Goal: Information Seeking & Learning: Learn about a topic

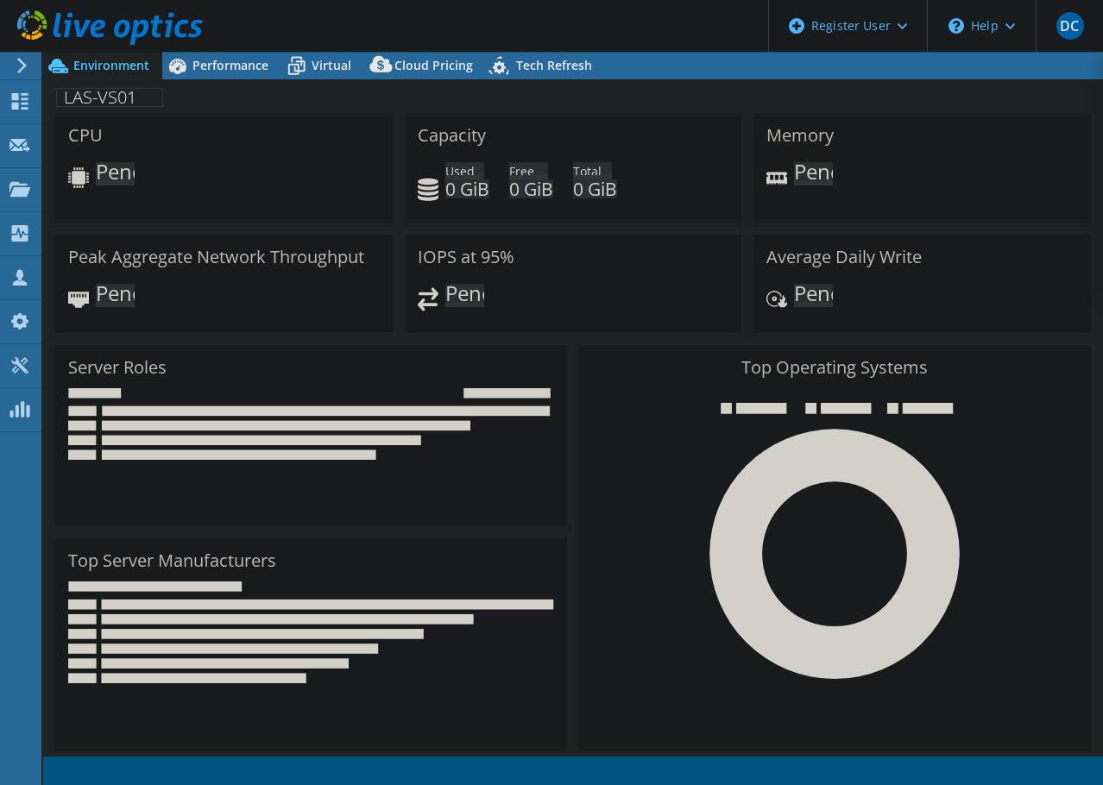
select select "USD"
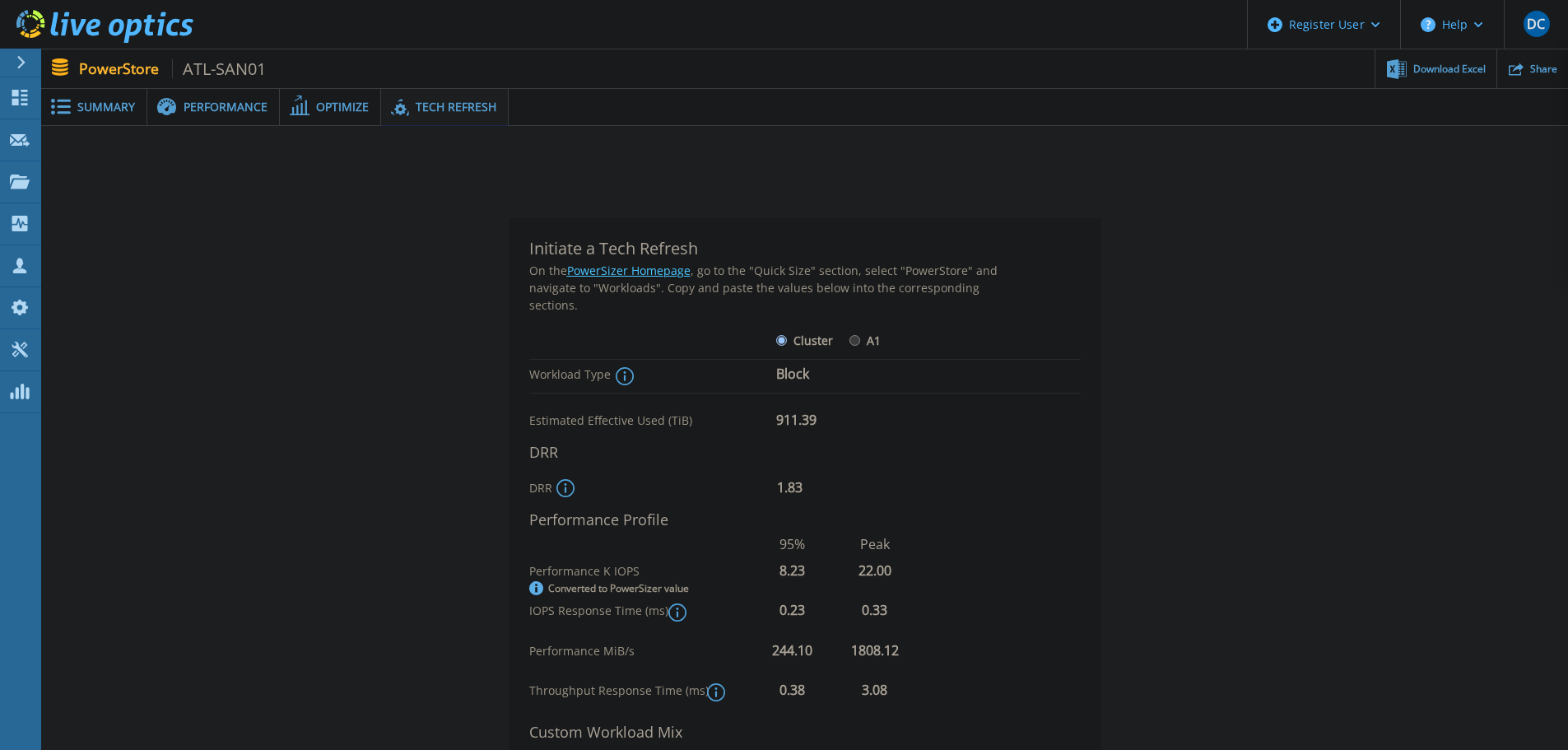
click at [1386, 270] on div "Initiate a Tech Refresh On the PowerSizer Homepage , go to the "Quick Size" sec…" at bounding box center [804, 589] width 1477 height 795
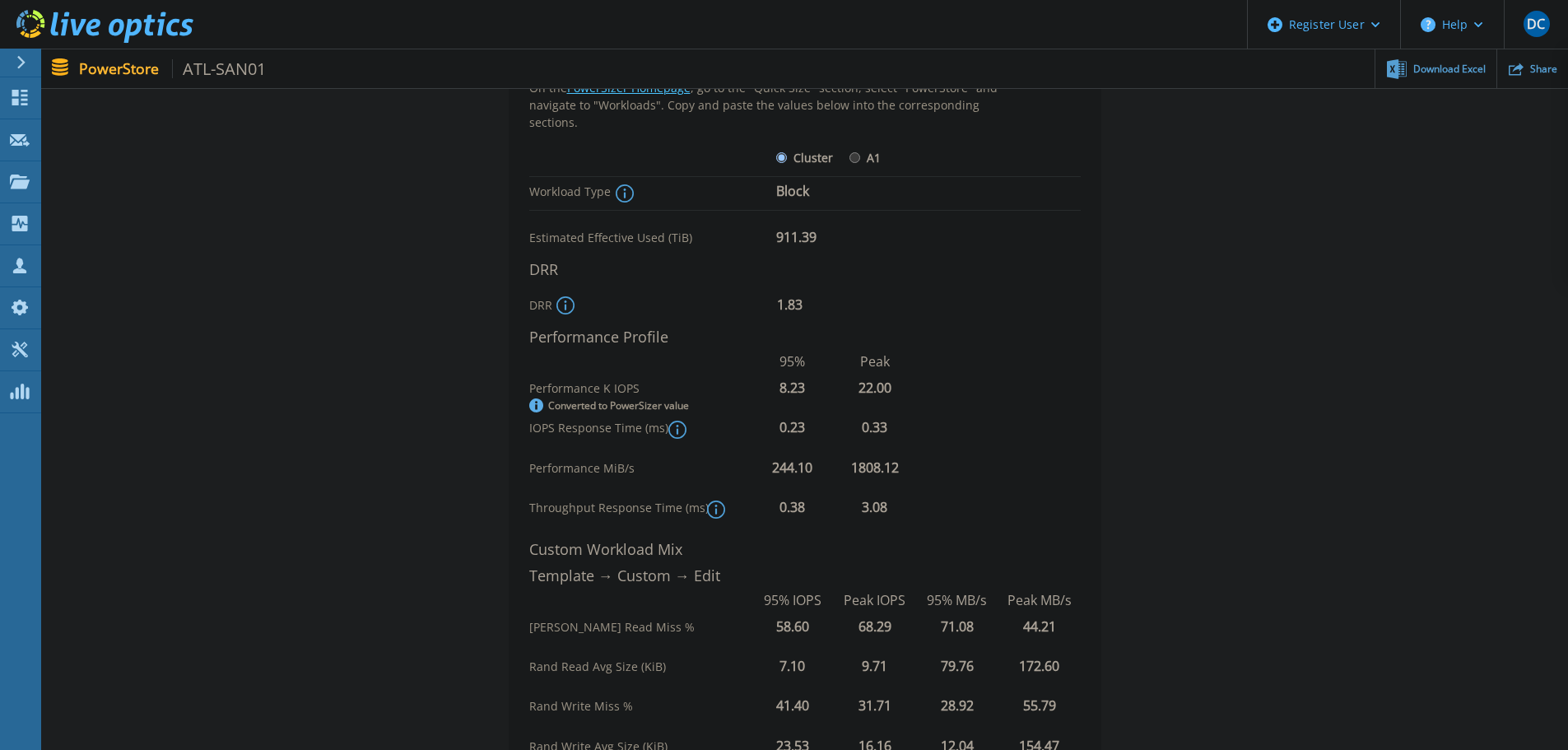
scroll to position [247, 0]
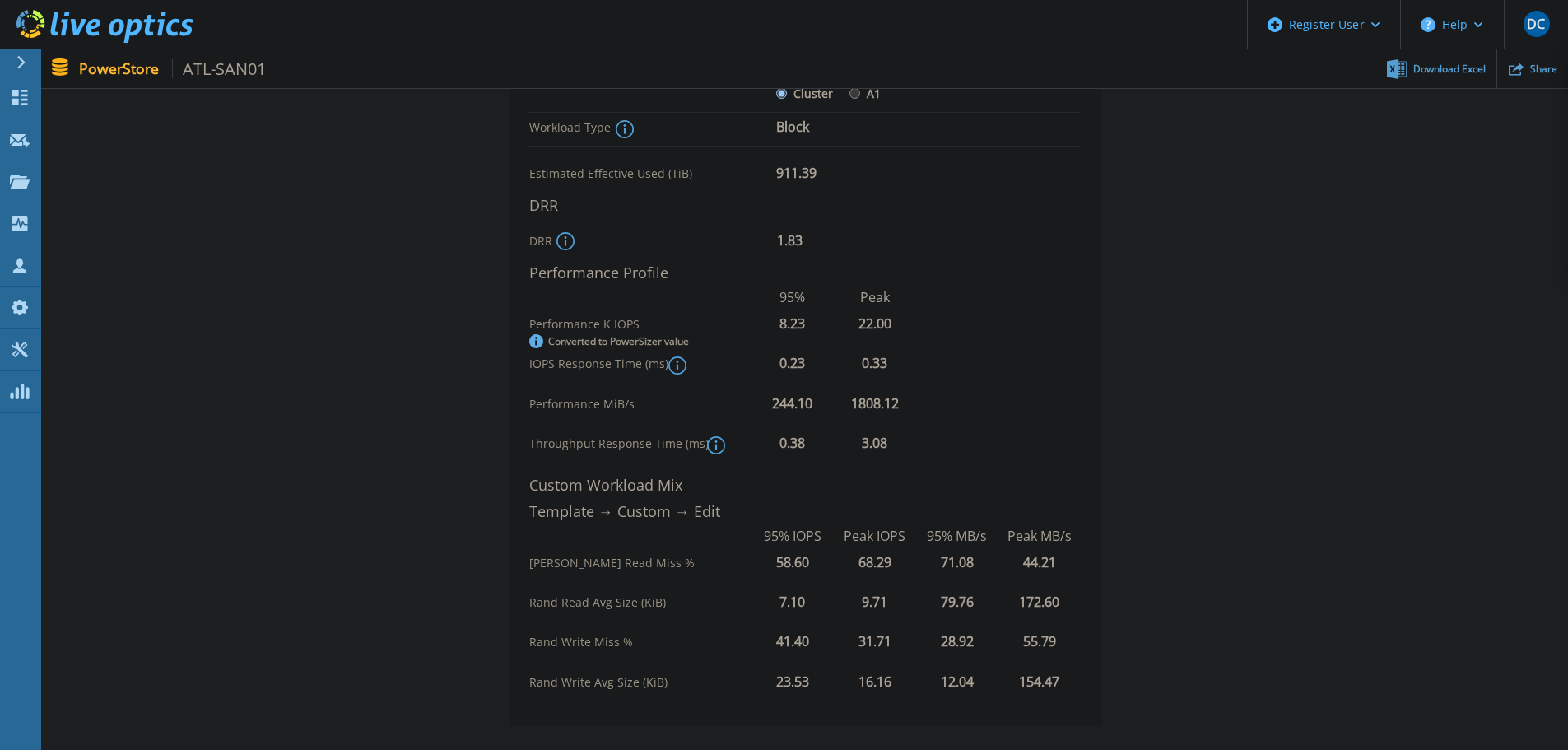
click at [1382, 209] on div "Initiate a Tech Refresh On the PowerSizer Homepage , go to the "Quick Size" sec…" at bounding box center [804, 342] width 1477 height 795
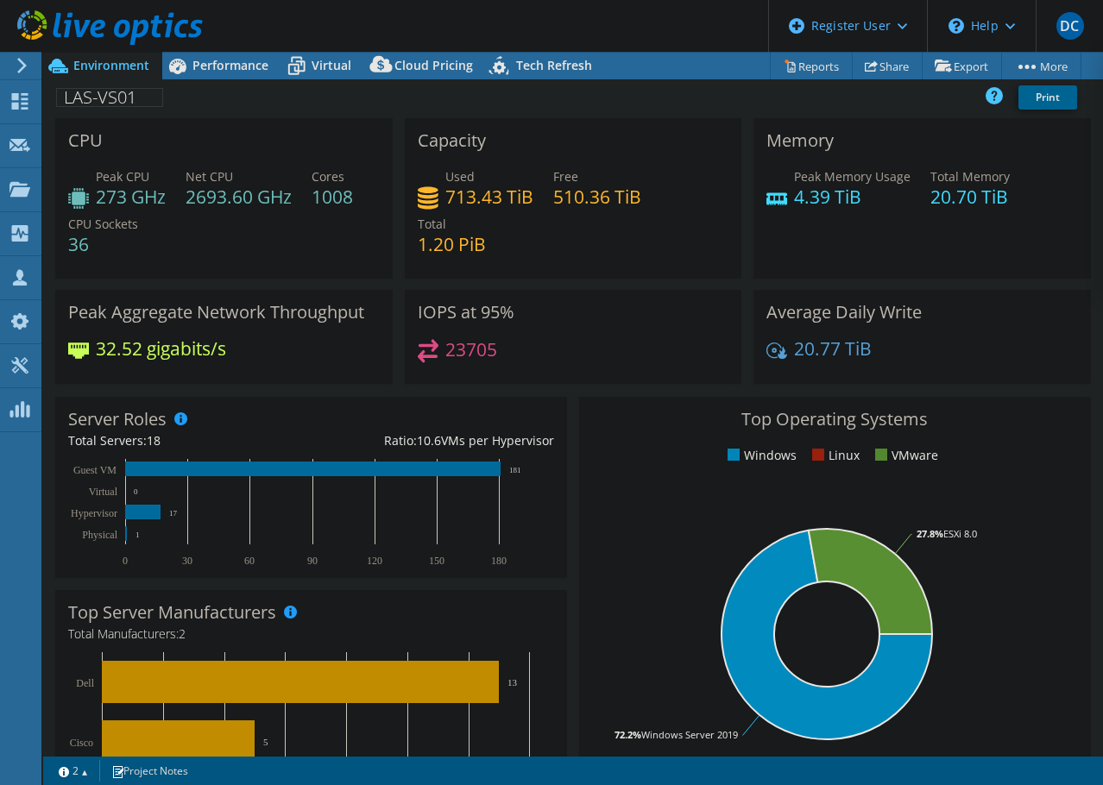
select select "USD"
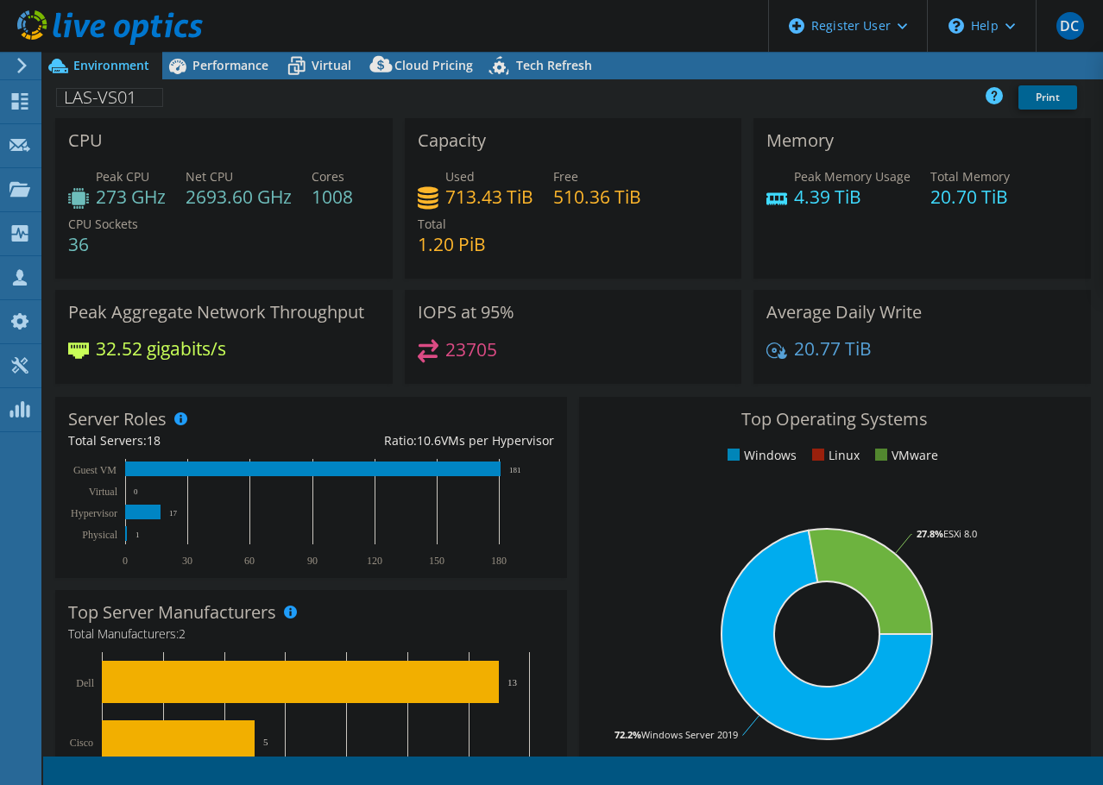
select select "USD"
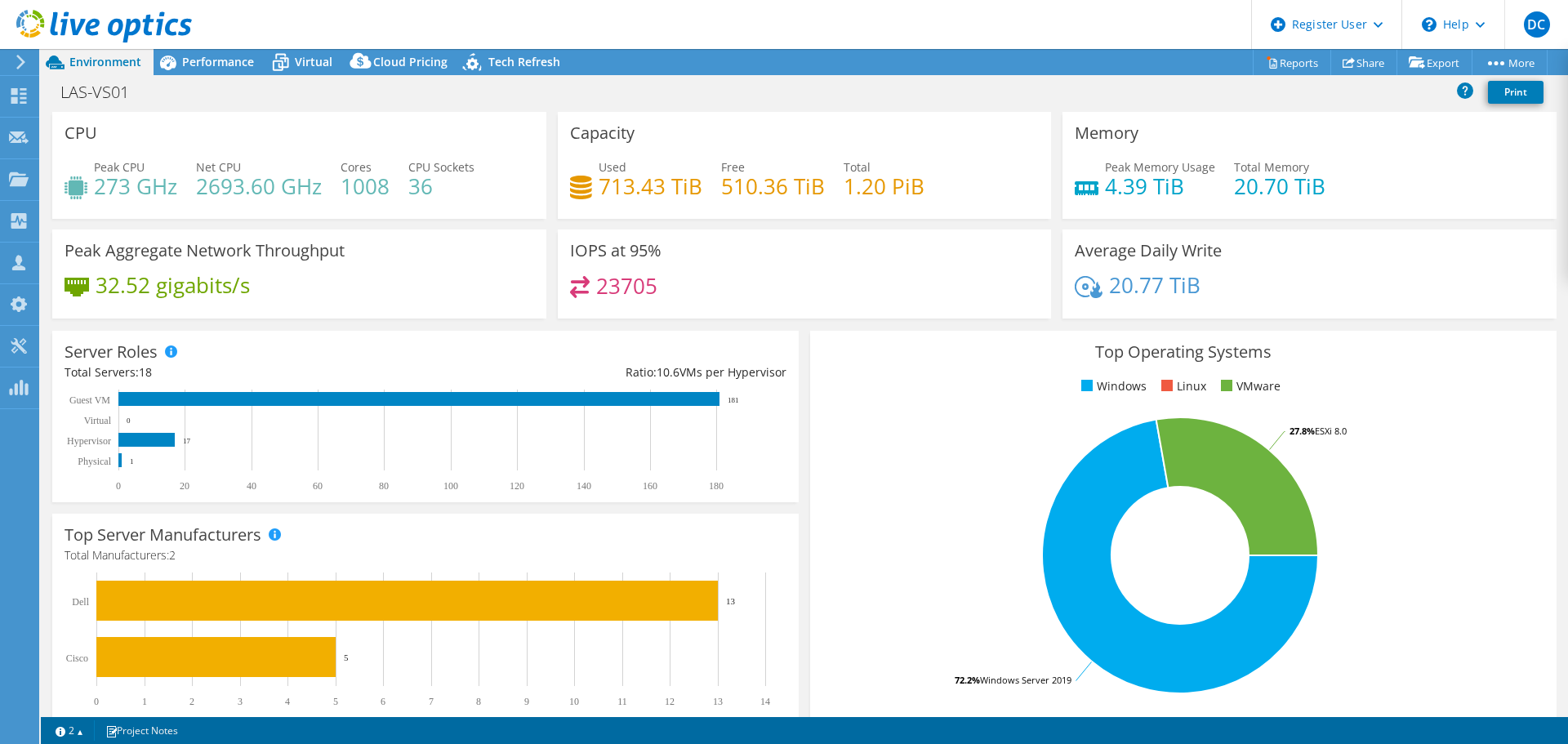
click at [821, 85] on div "LAS-VS01 Print" at bounding box center [803, 92] width 1526 height 30
click at [204, 57] on span "Performance" at bounding box center [218, 62] width 72 height 15
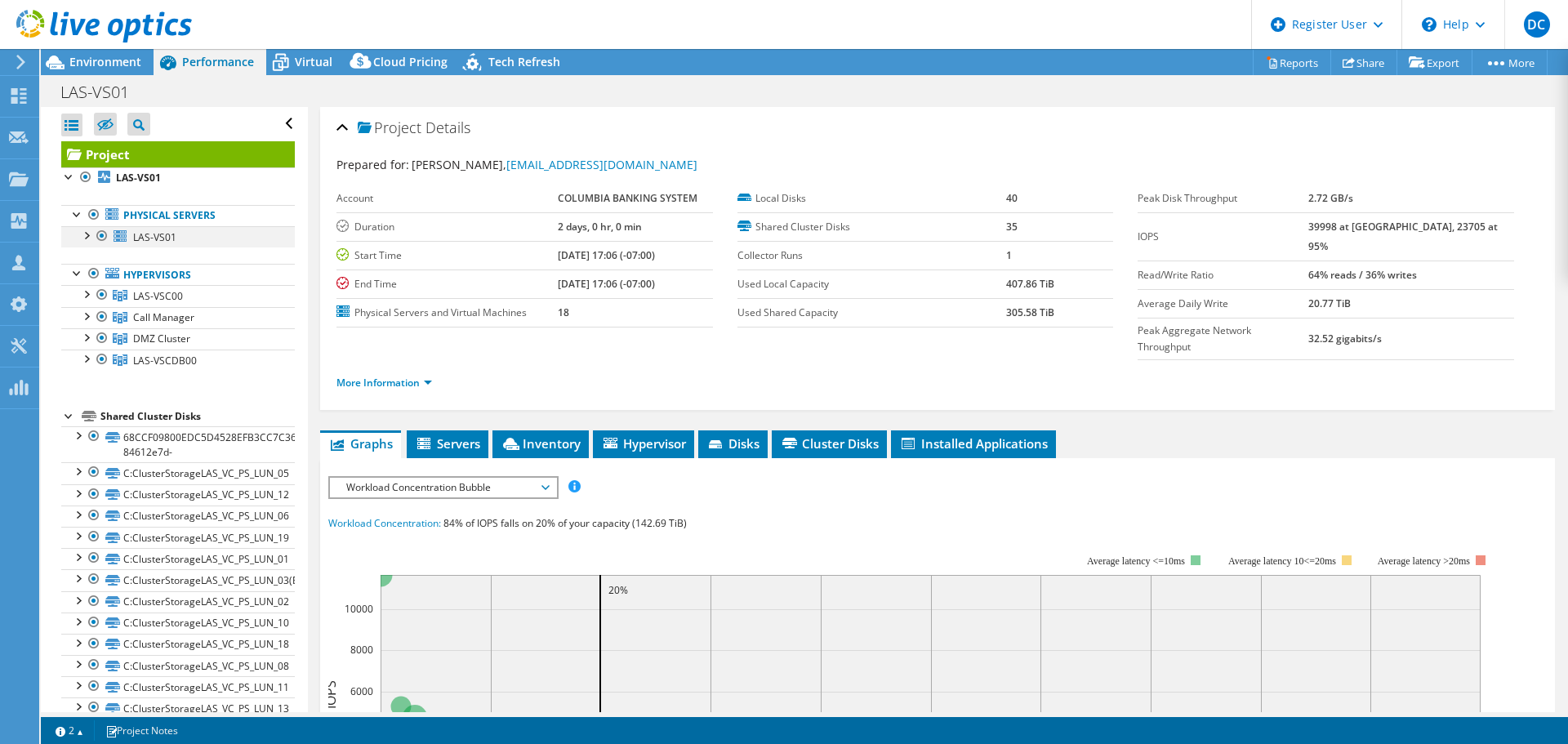
click at [87, 237] on div at bounding box center [85, 234] width 16 height 16
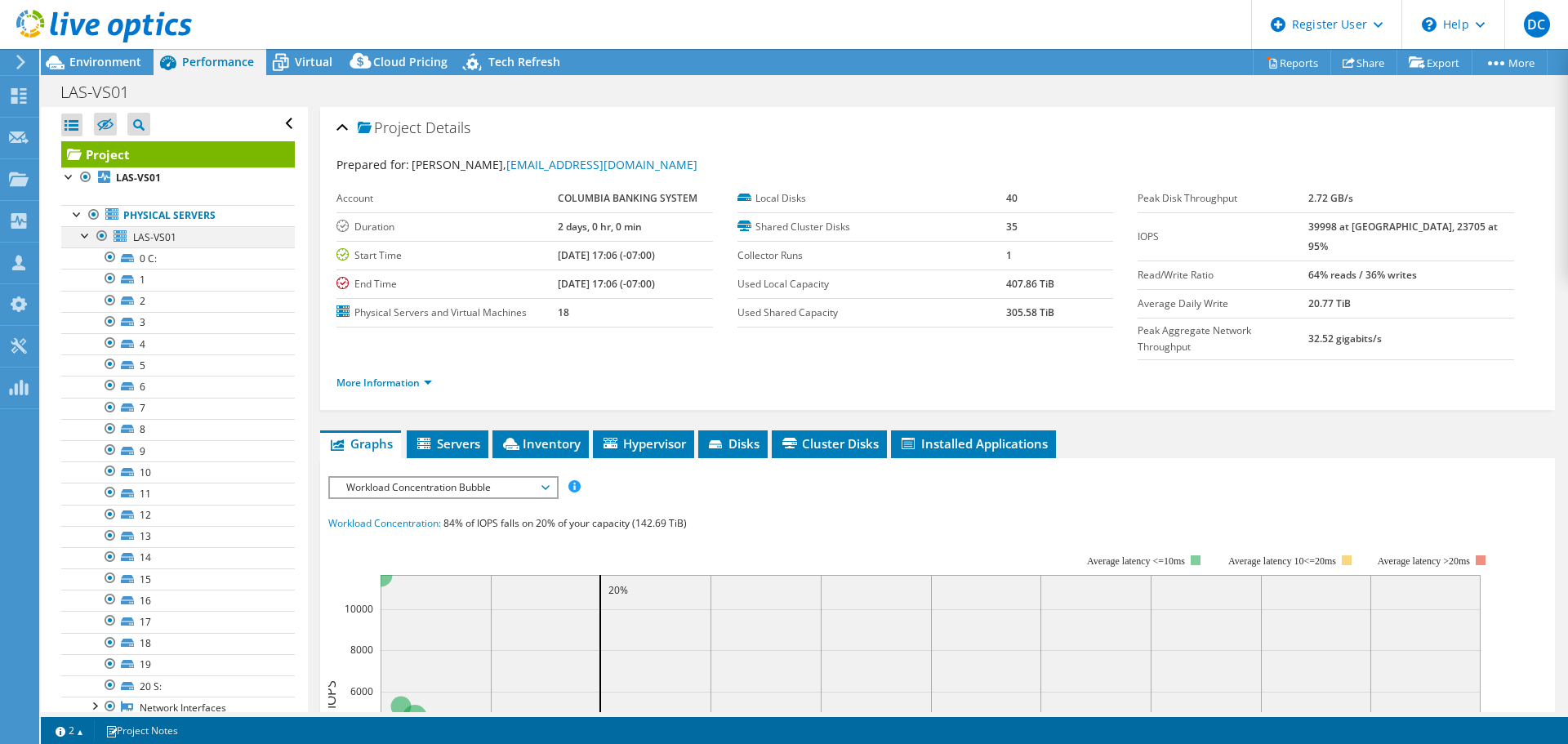
click at [86, 236] on div at bounding box center [85, 234] width 16 height 16
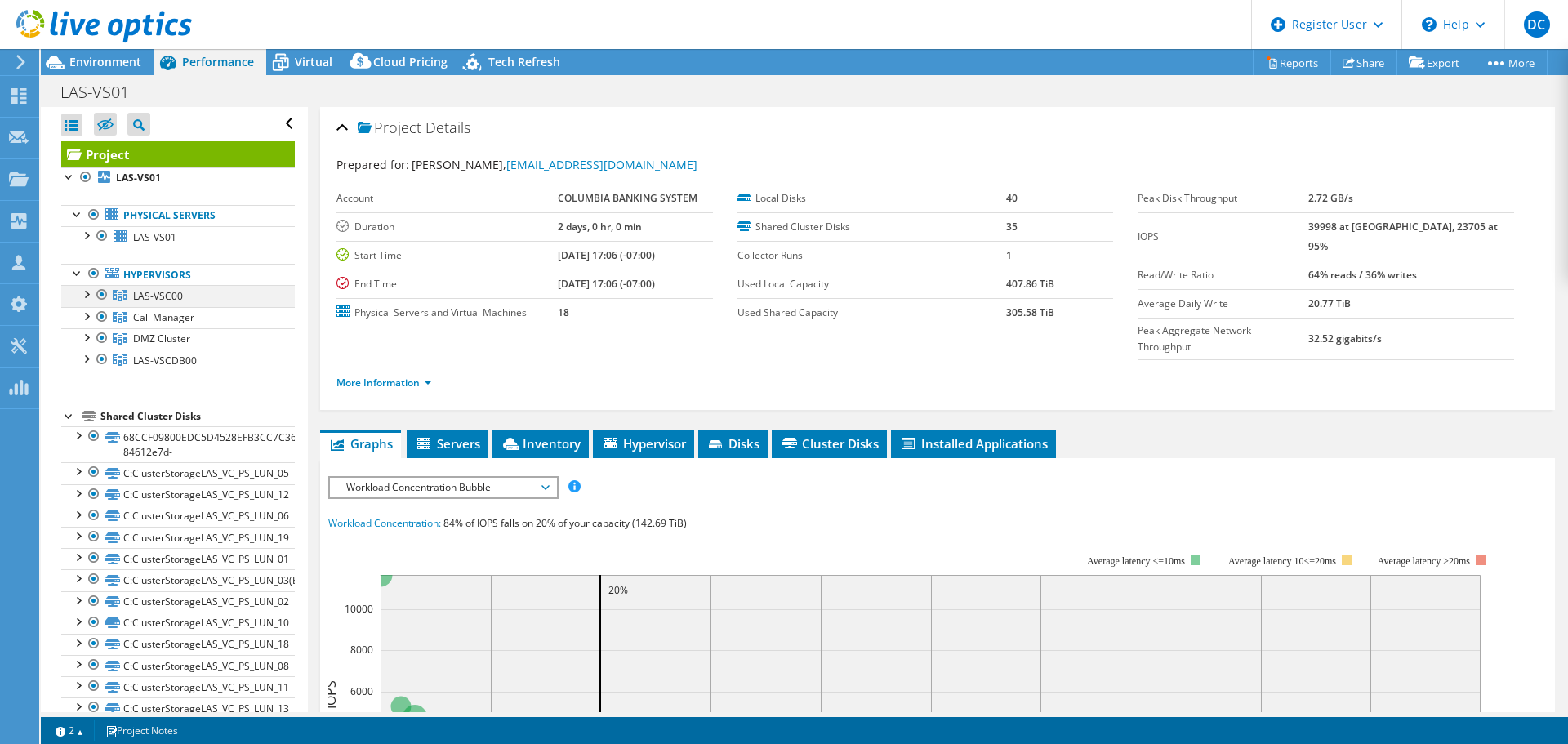
click at [86, 292] on div at bounding box center [85, 292] width 16 height 16
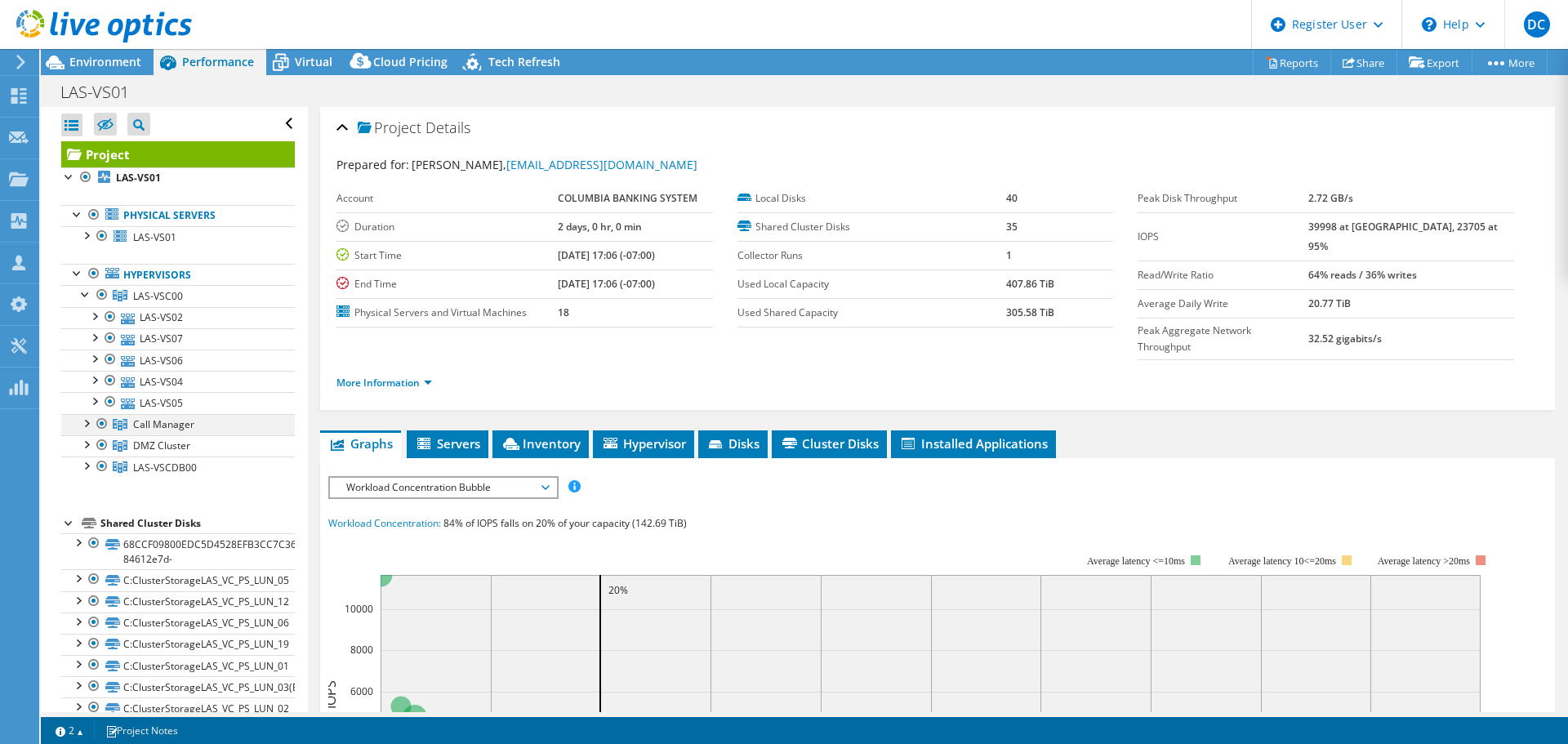
click at [86, 424] on div at bounding box center [85, 421] width 16 height 16
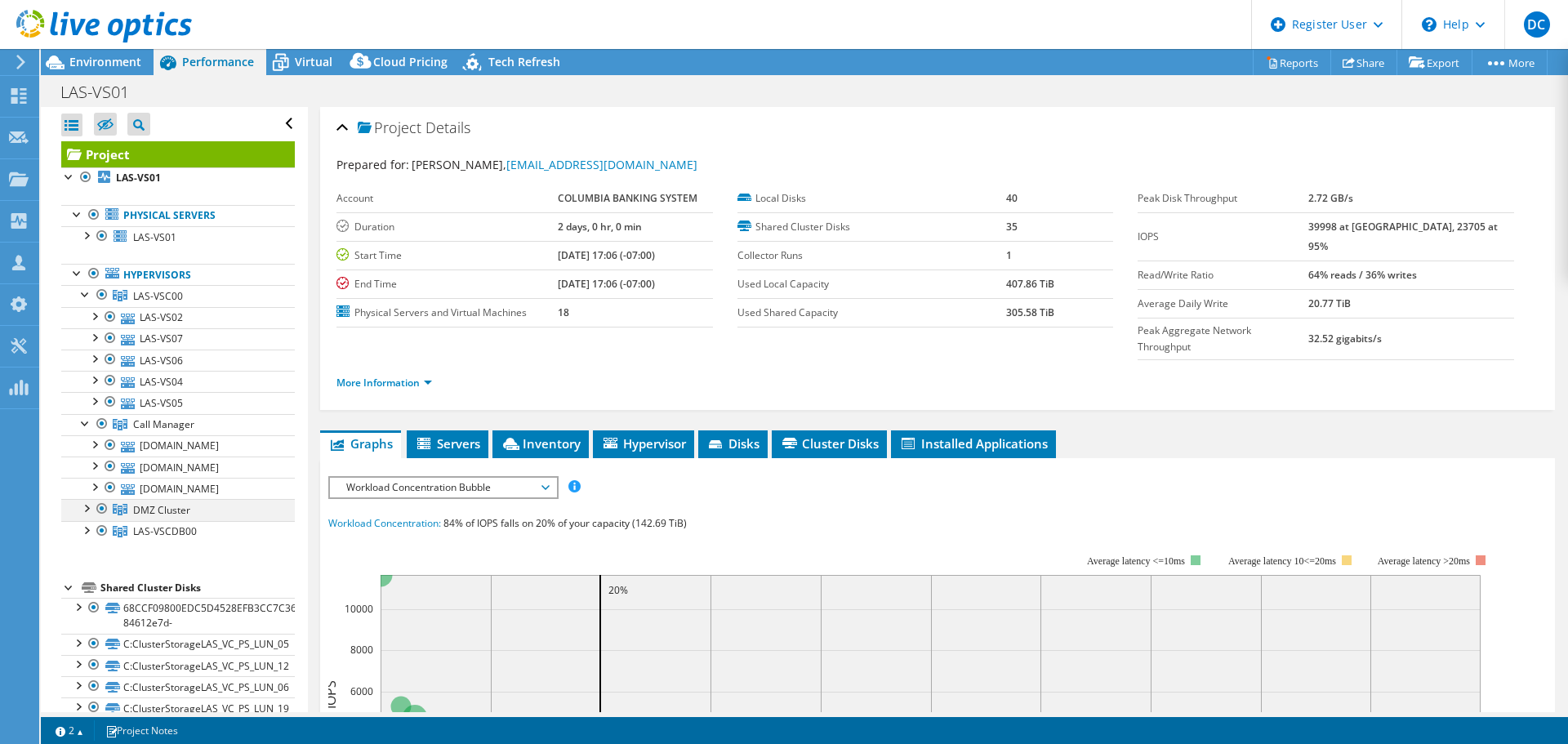
click at [84, 515] on div at bounding box center [85, 506] width 16 height 16
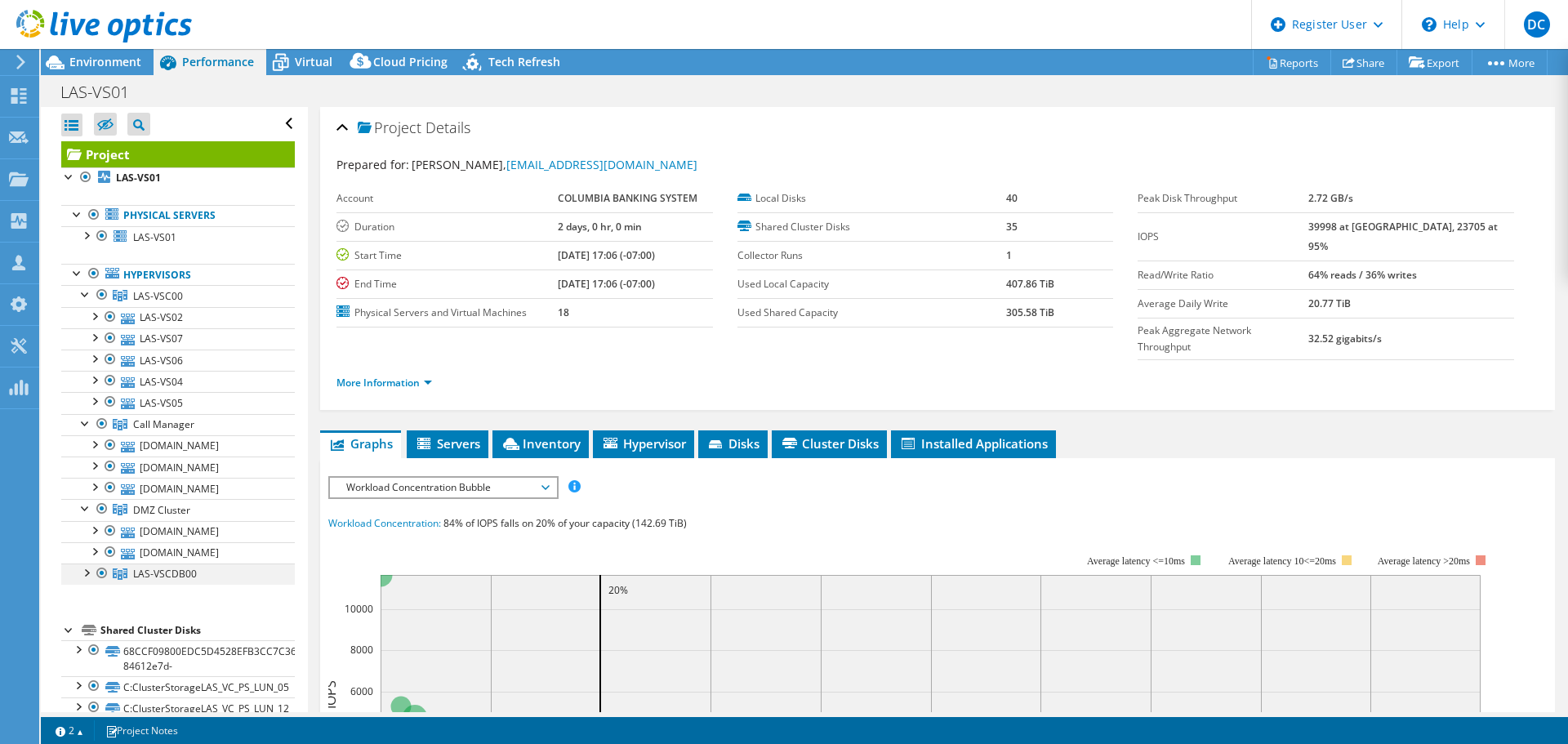
click at [86, 580] on div at bounding box center [85, 571] width 16 height 16
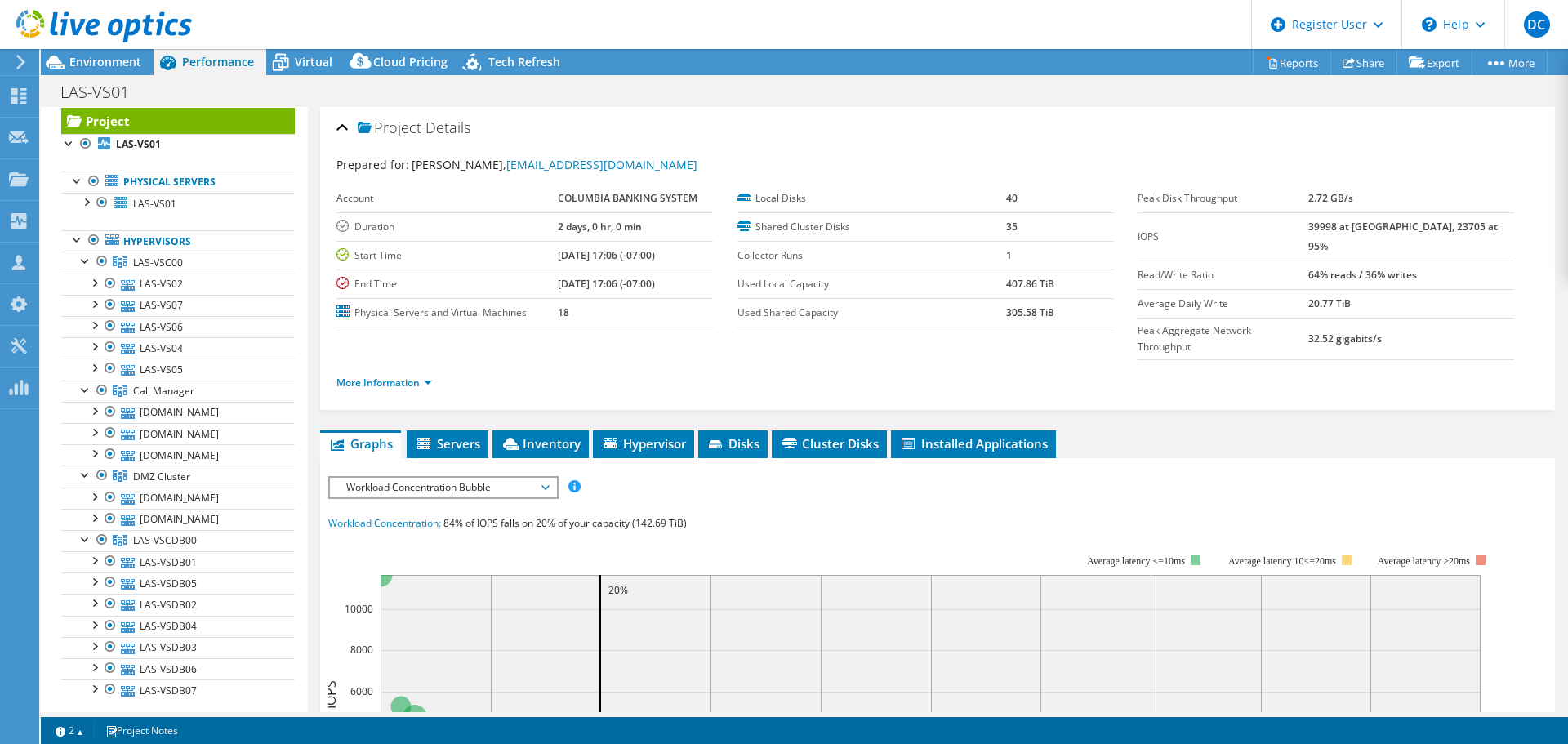
scroll to position [22, 0]
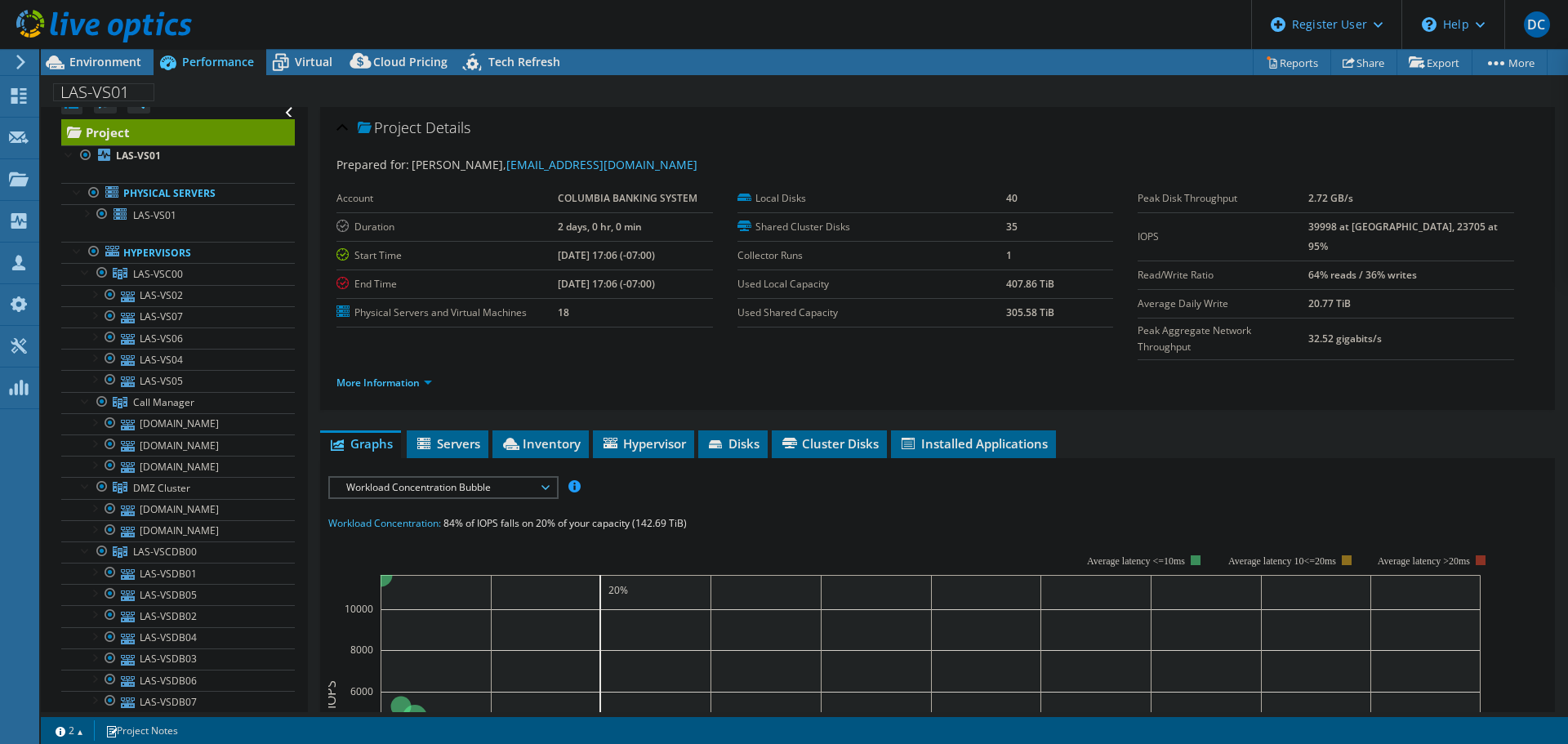
click at [1043, 26] on header "DC Dell User [PERSON_NAME] [PERSON_NAME][EMAIL_ADDRESS][PERSON_NAME][DOMAIN_NAM…" at bounding box center [784, 25] width 1568 height 49
click at [542, 435] on span "Inventory" at bounding box center [540, 443] width 80 height 16
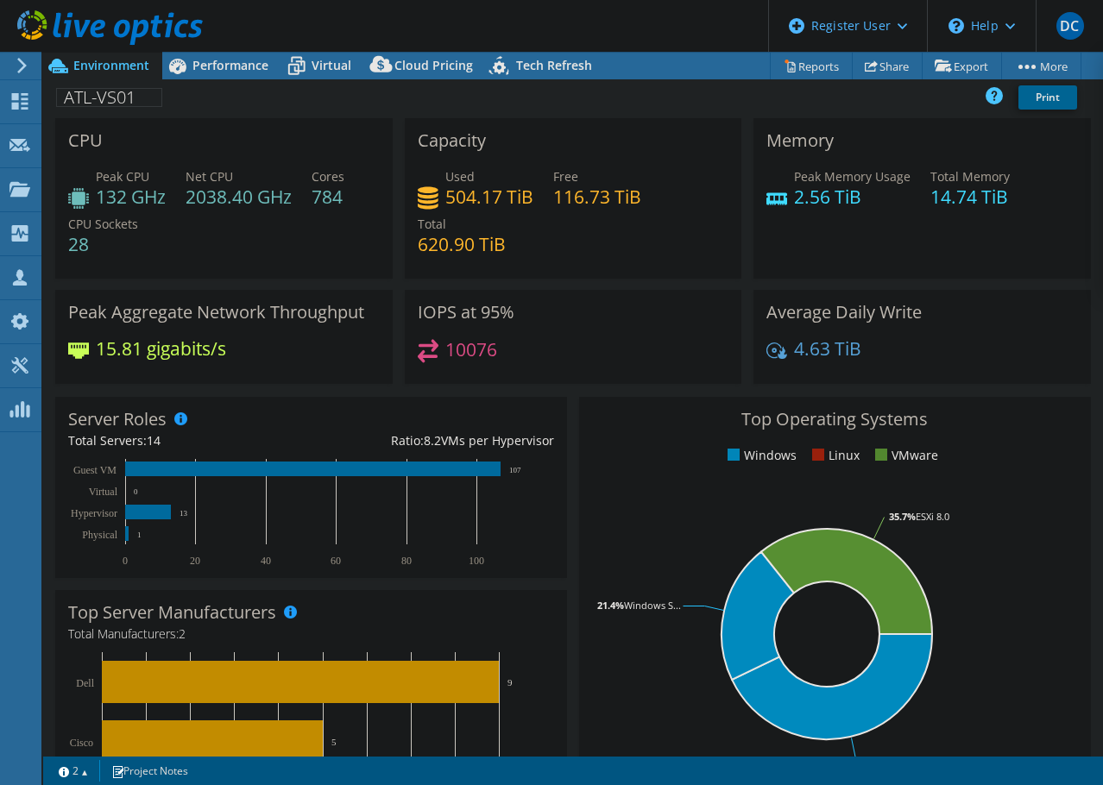
select select "USD"
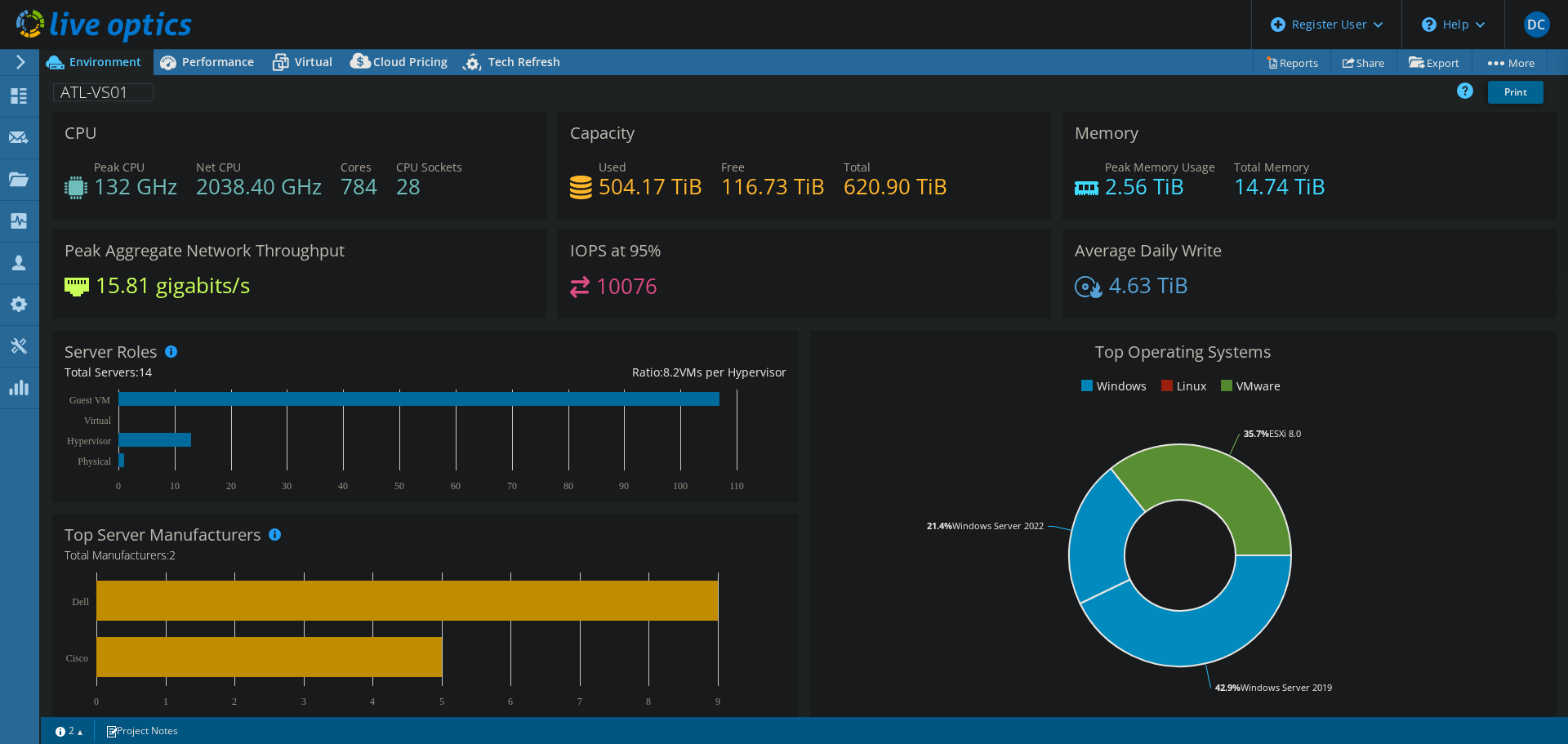
scroll to position [152, 156]
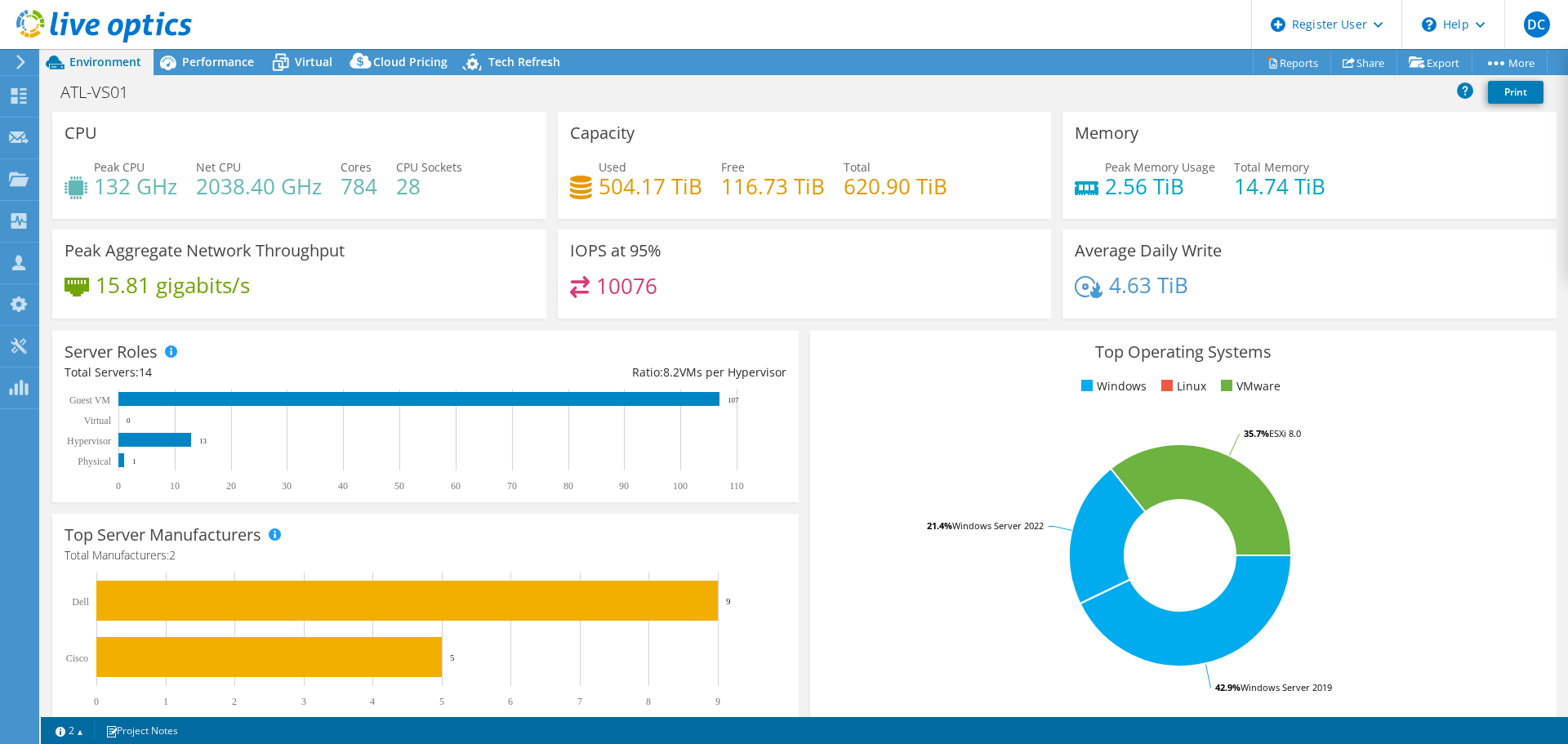
click at [1043, 24] on header "DC Dell User [PERSON_NAME] [PERSON_NAME][EMAIL_ADDRESS][PERSON_NAME][DOMAIN_NAM…" at bounding box center [784, 25] width 1568 height 49
click at [208, 63] on span "Performance" at bounding box center [218, 62] width 72 height 15
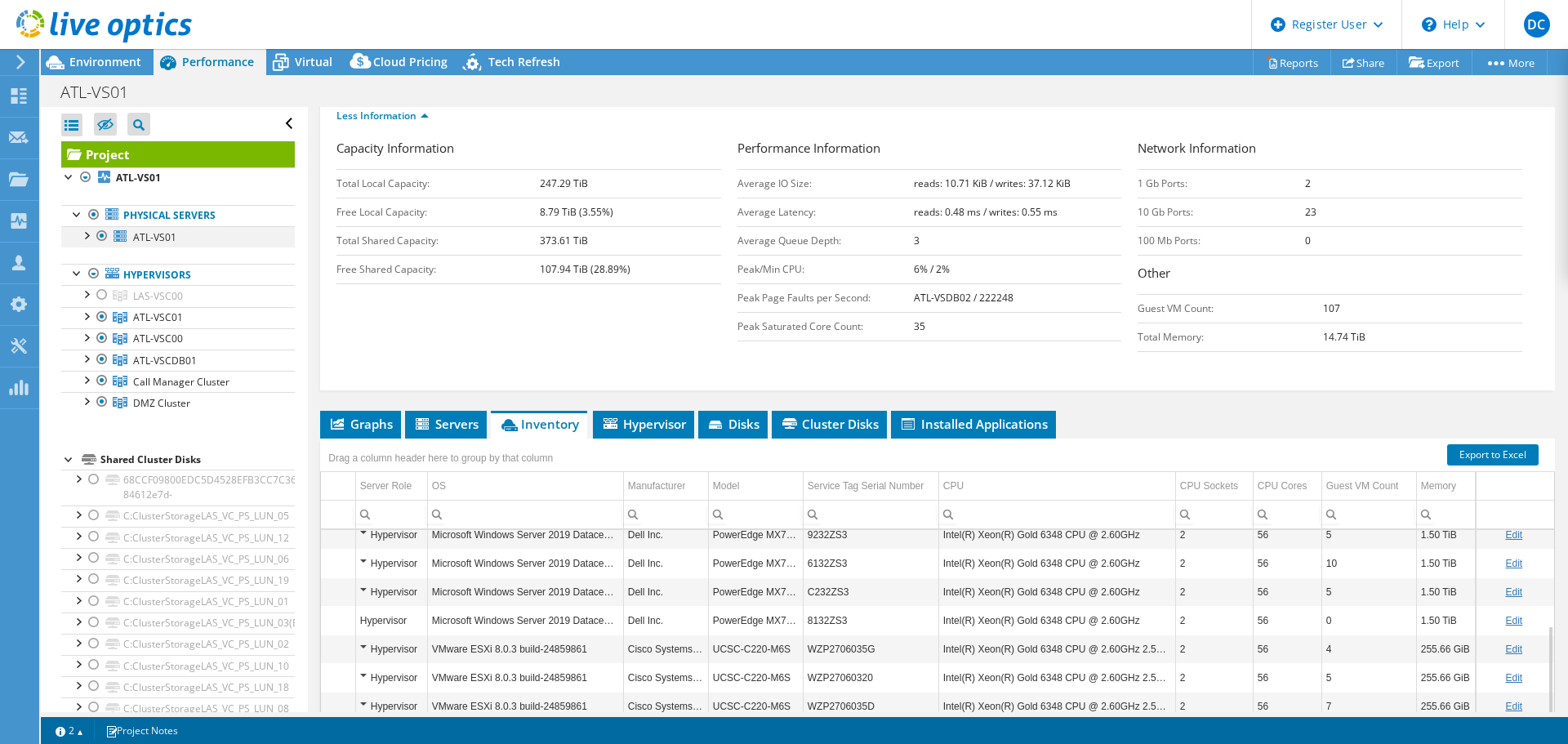
click at [84, 235] on div at bounding box center [85, 234] width 16 height 16
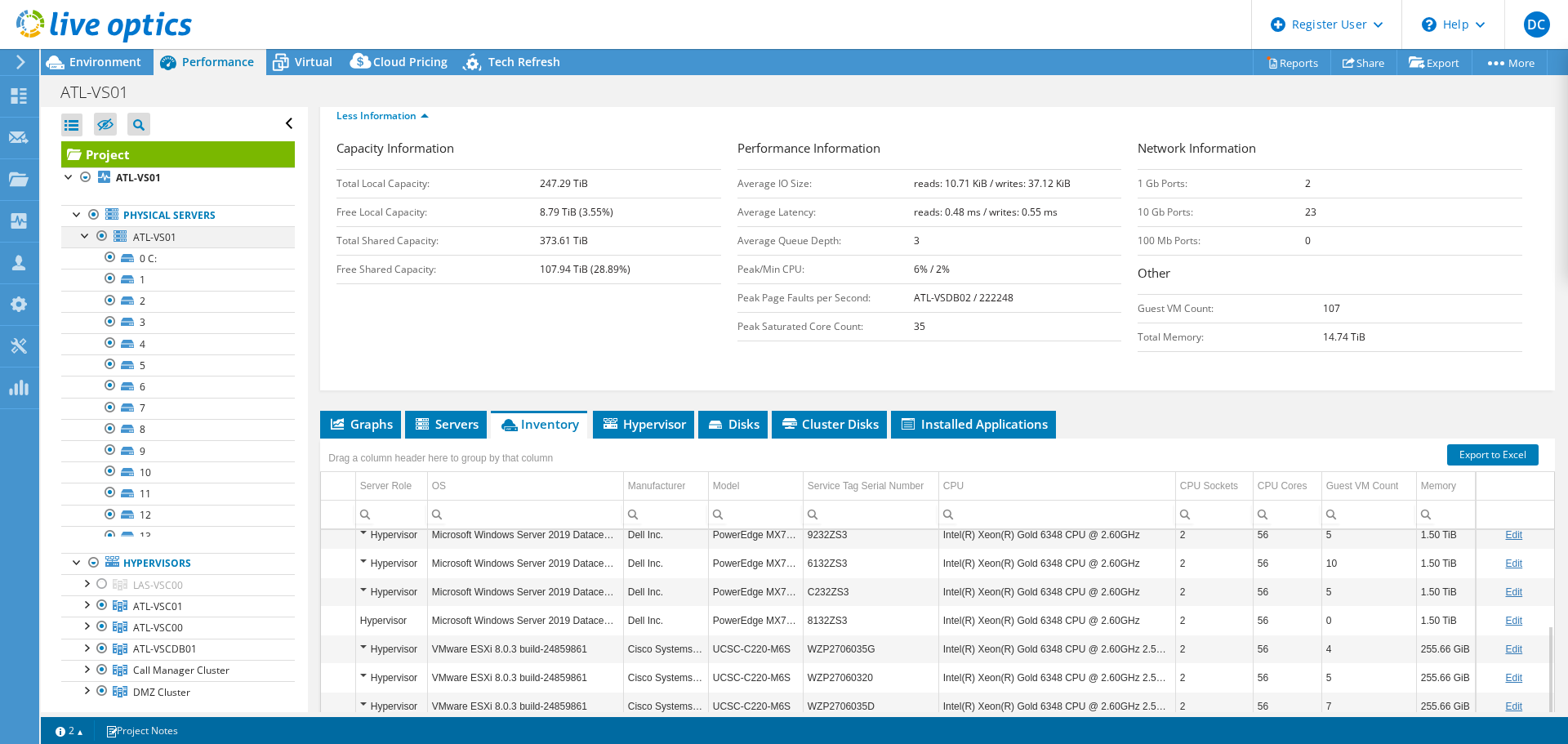
click at [85, 235] on div at bounding box center [85, 234] width 16 height 16
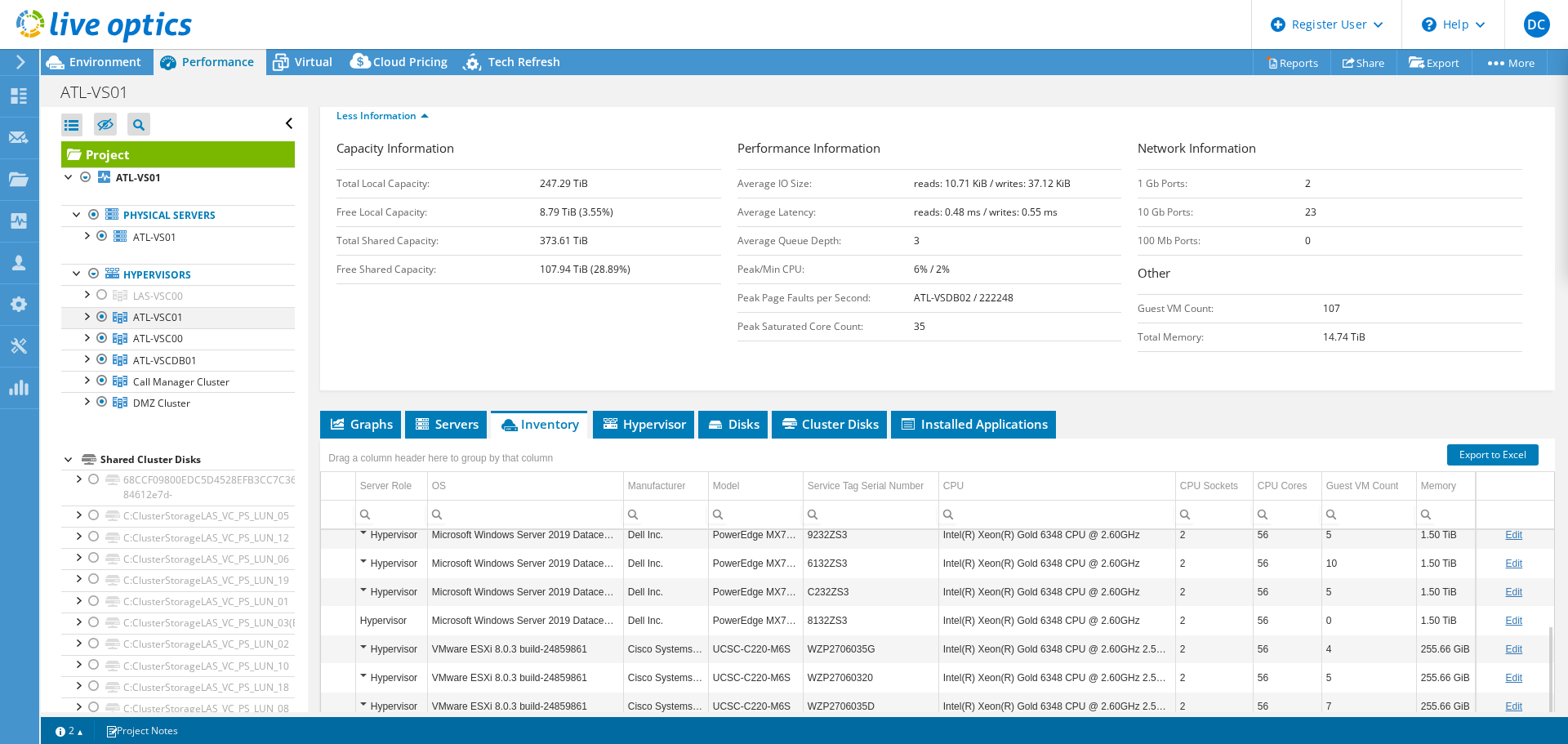
click at [83, 312] on div at bounding box center [85, 314] width 16 height 16
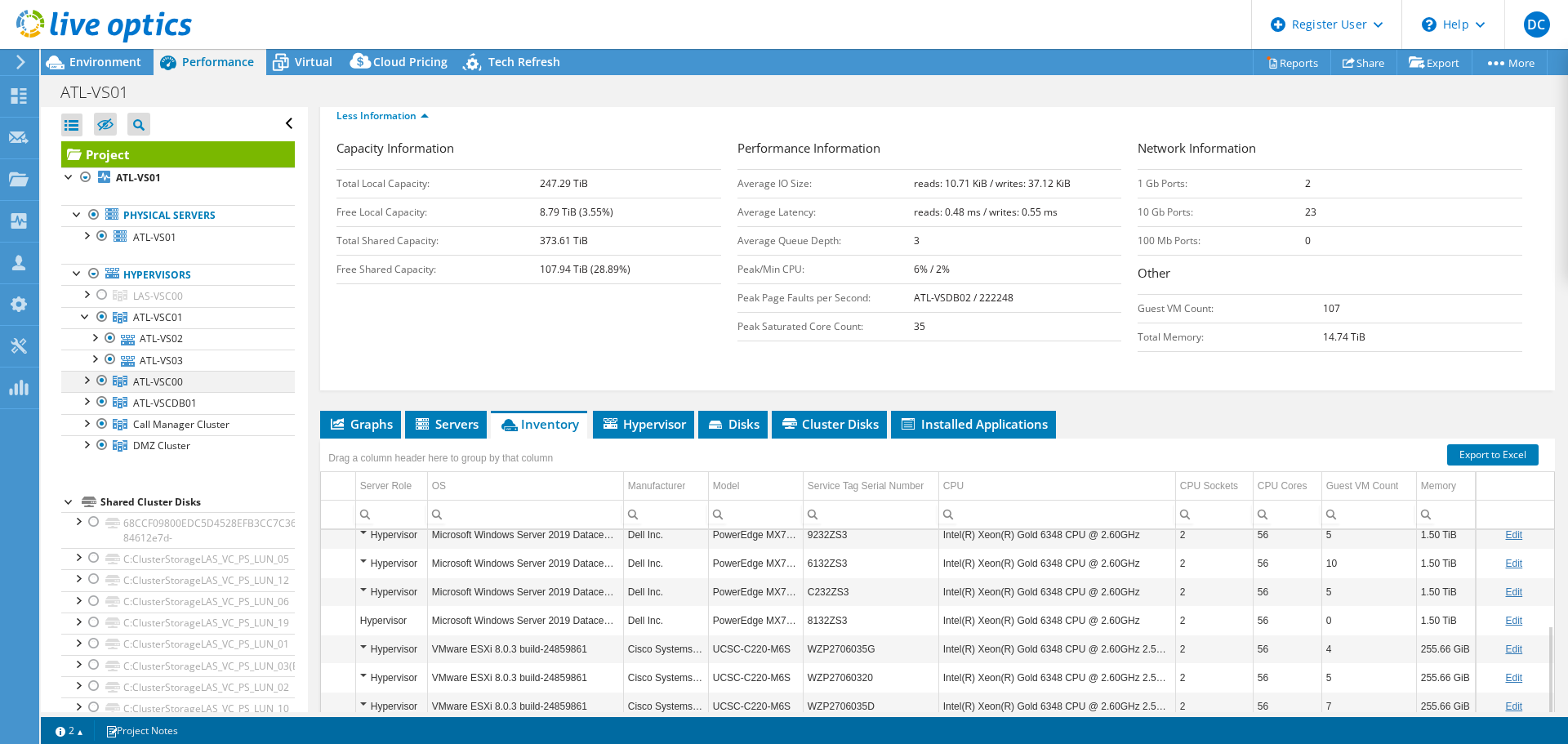
click at [86, 376] on div at bounding box center [85, 379] width 16 height 16
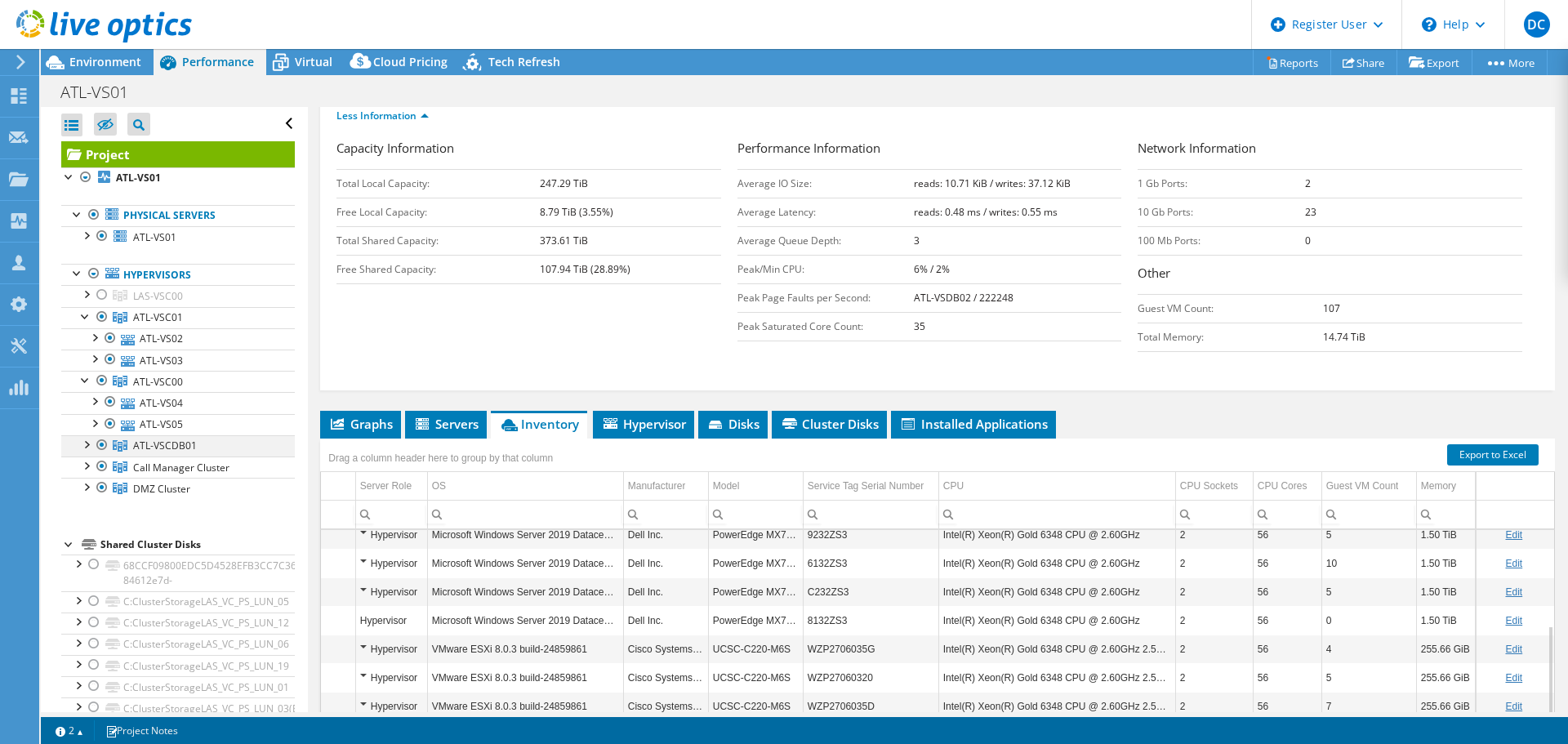
click at [86, 442] on div at bounding box center [85, 443] width 16 height 16
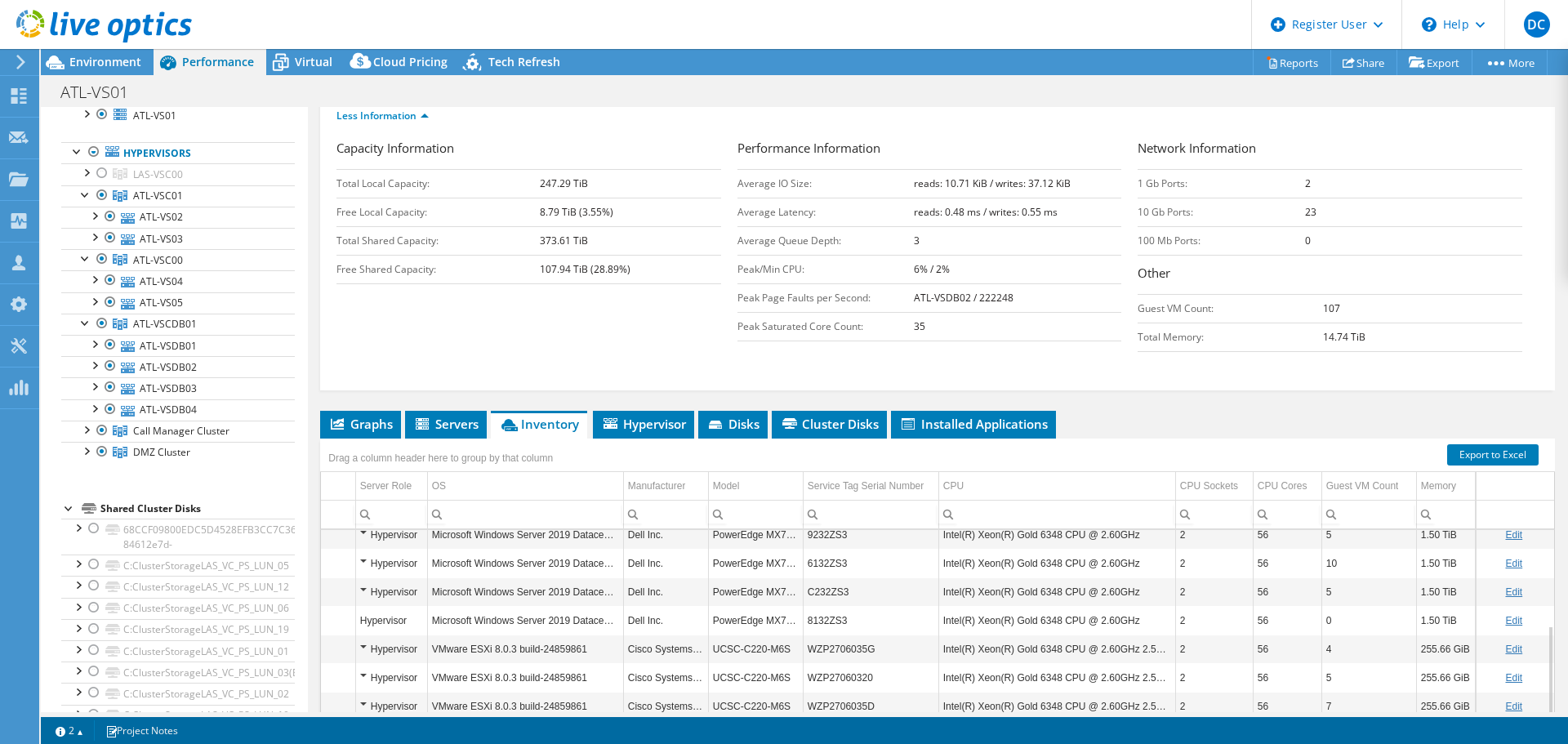
scroll to position [164, 0]
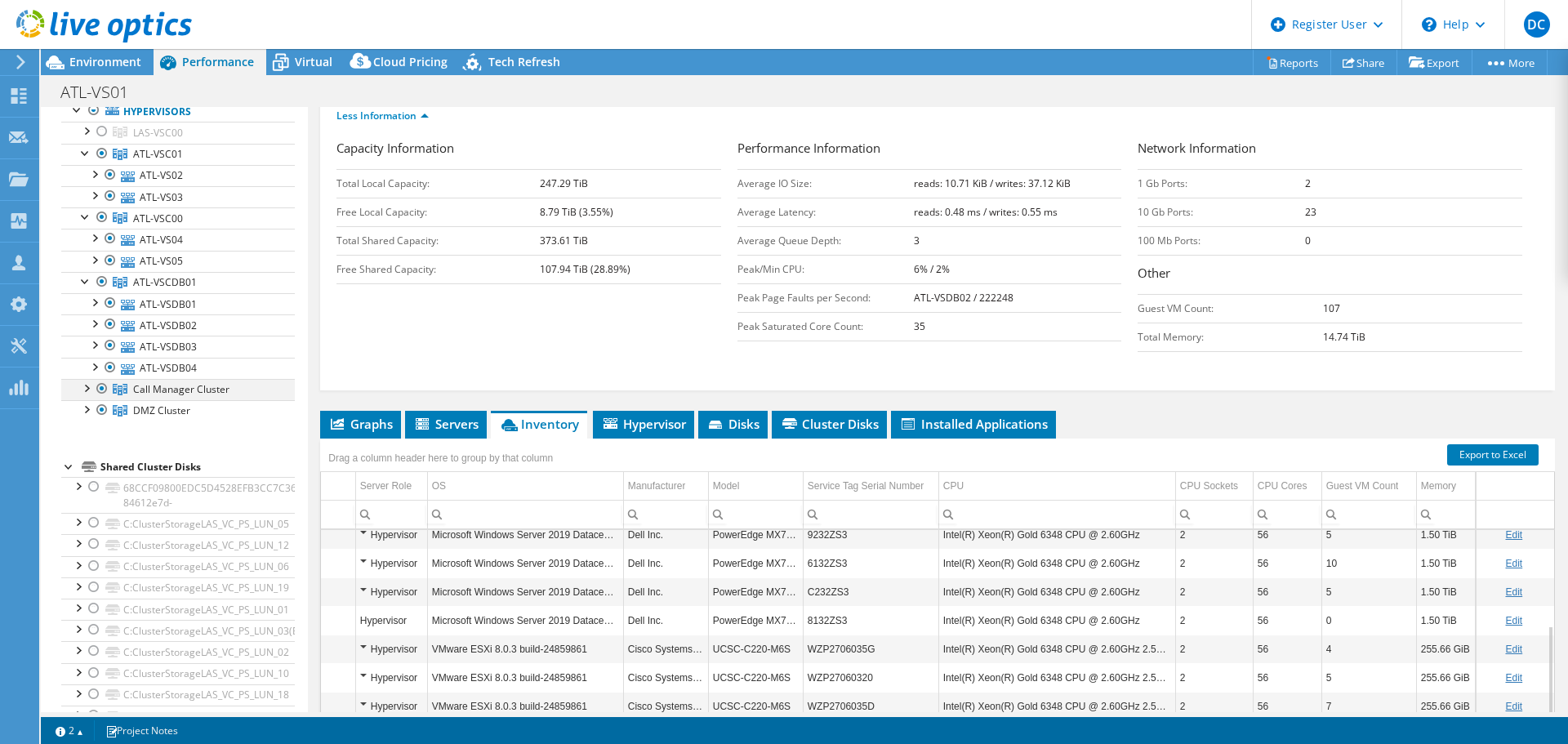
click at [83, 387] on div at bounding box center [85, 386] width 16 height 16
click at [85, 480] on div at bounding box center [85, 471] width 16 height 16
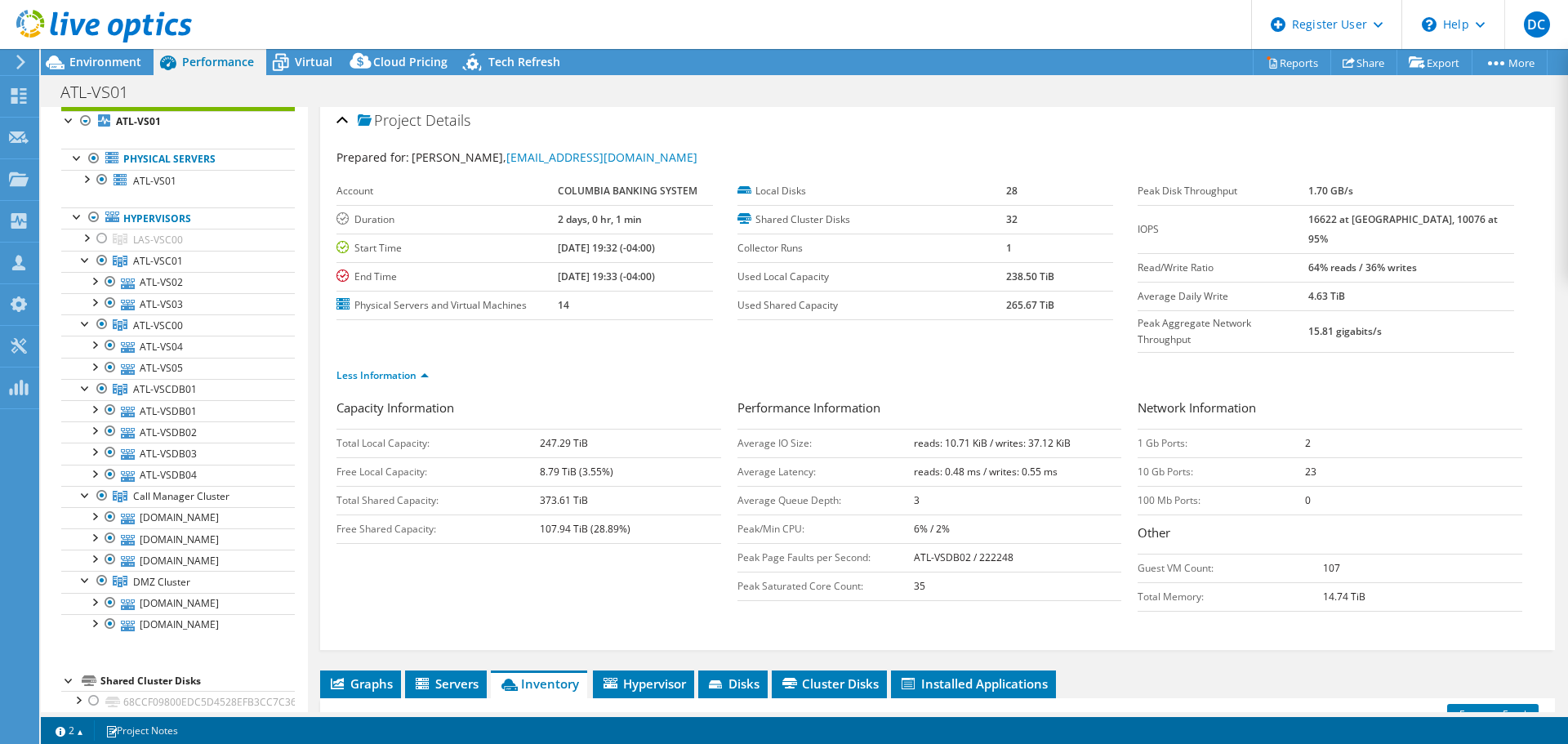
scroll to position [0, 0]
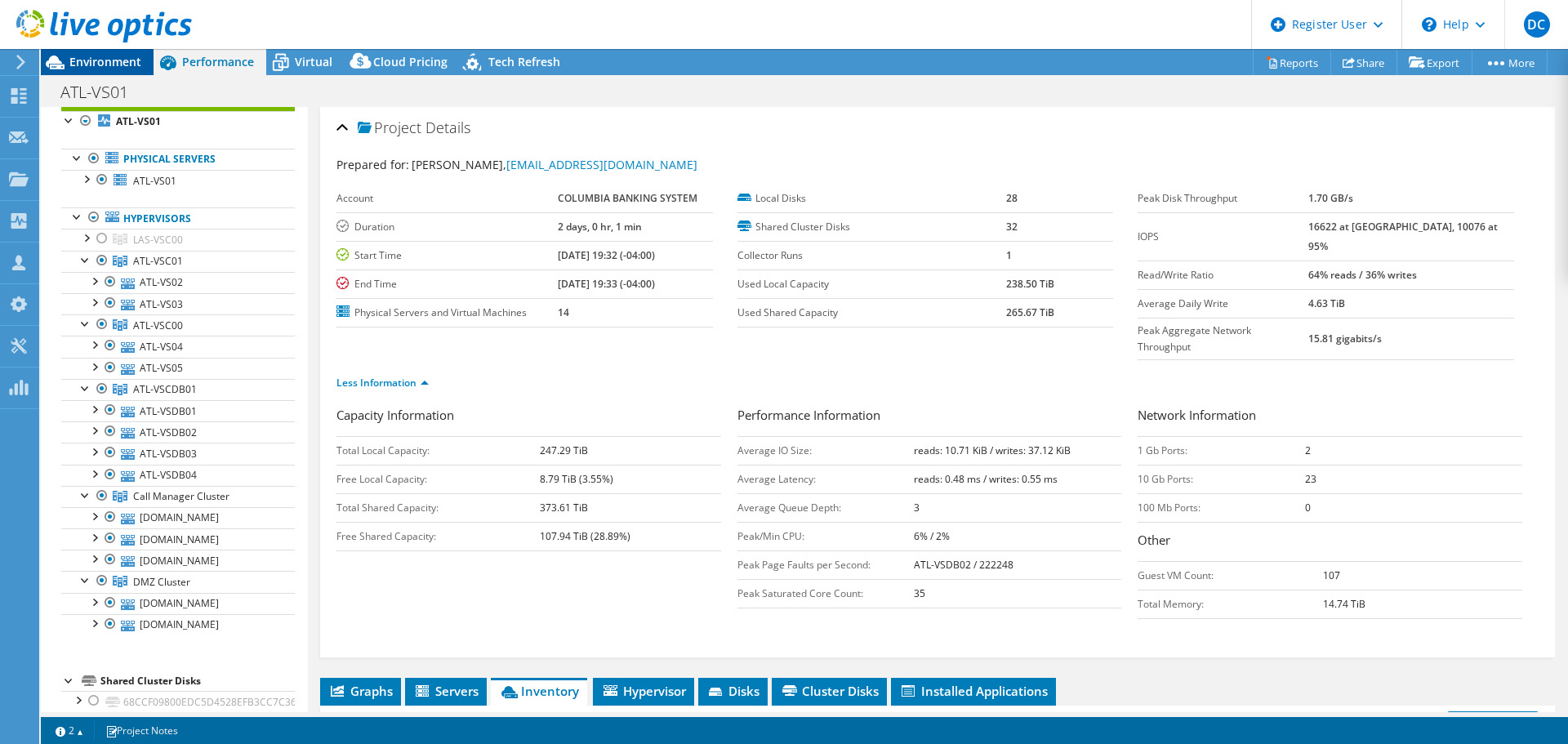
click at [109, 68] on span "Environment" at bounding box center [105, 62] width 72 height 15
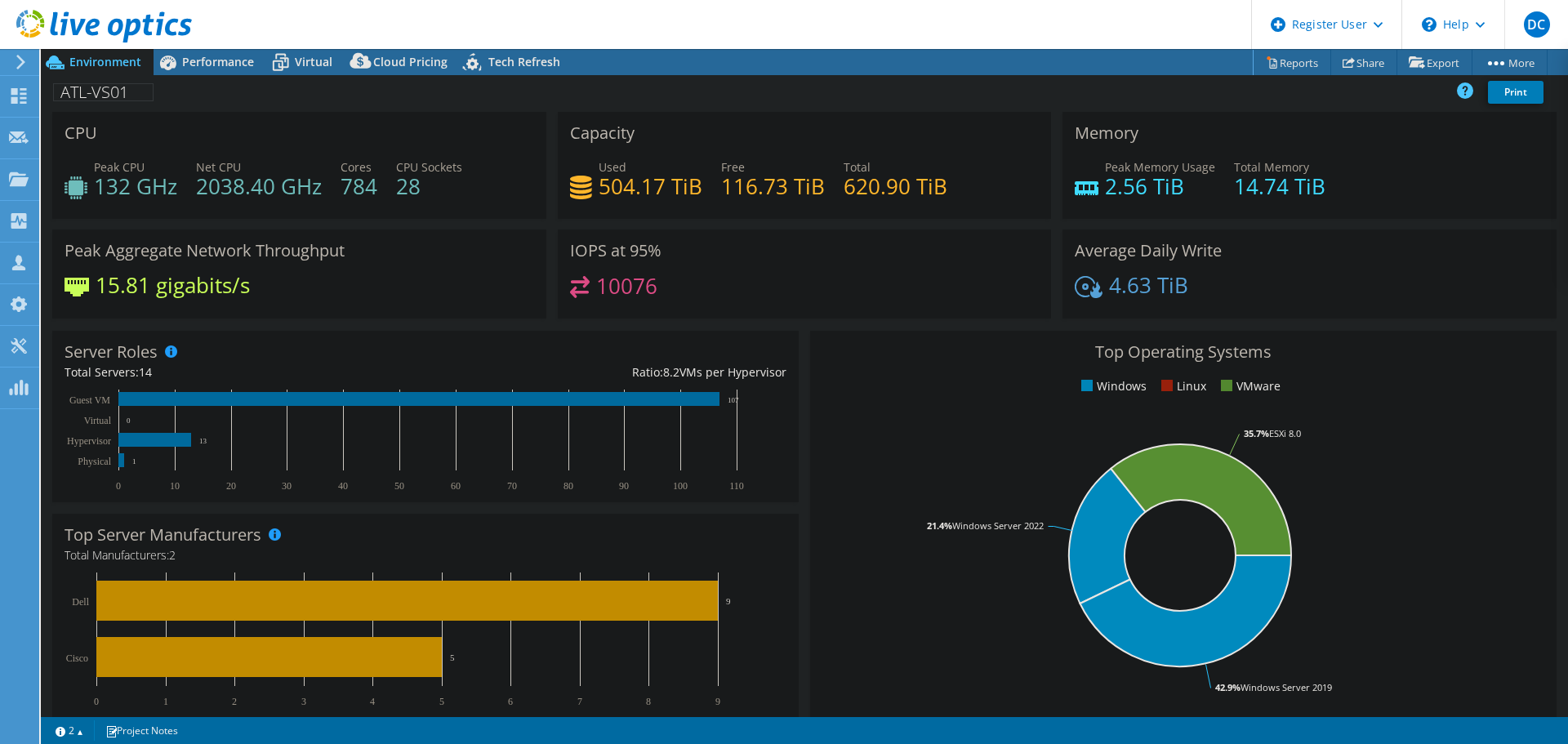
click at [1043, 23] on header "DC Dell User [PERSON_NAME] [PERSON_NAME][EMAIL_ADDRESS][PERSON_NAME][DOMAIN_NAM…" at bounding box center [784, 25] width 1568 height 49
